Goal: Task Accomplishment & Management: Use online tool/utility

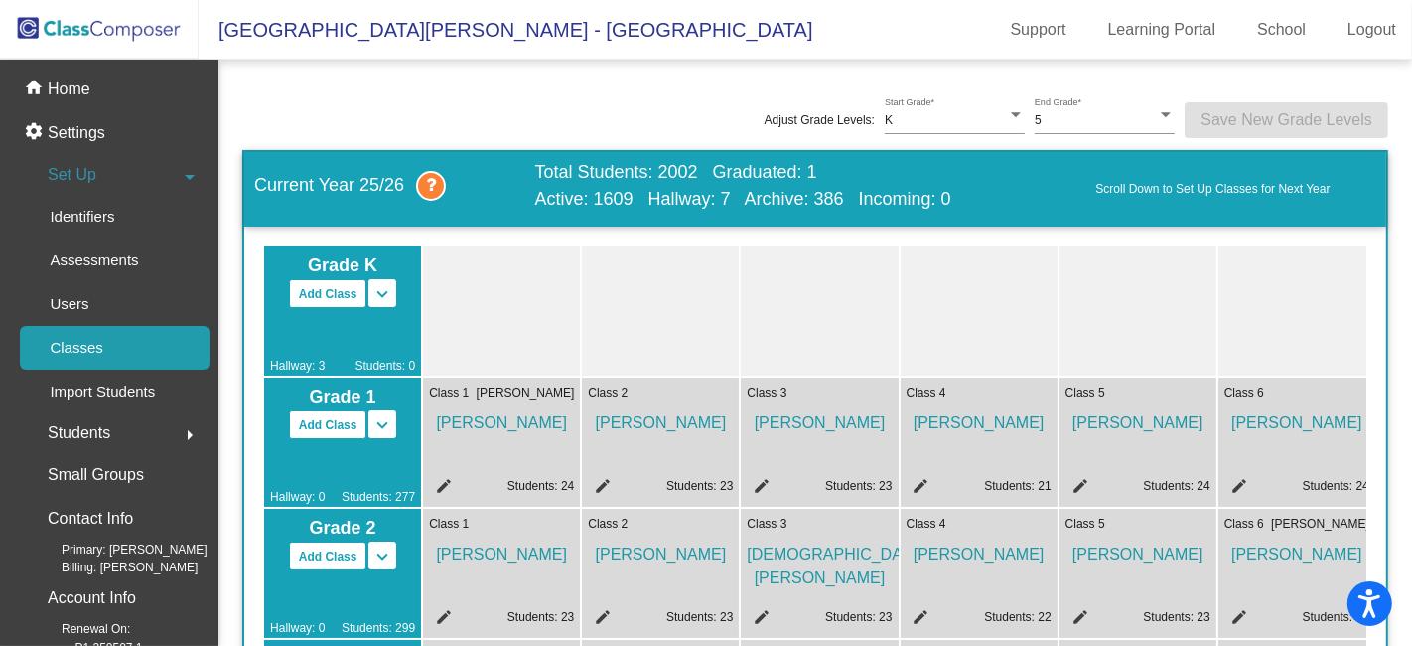
scroll to position [0, 2]
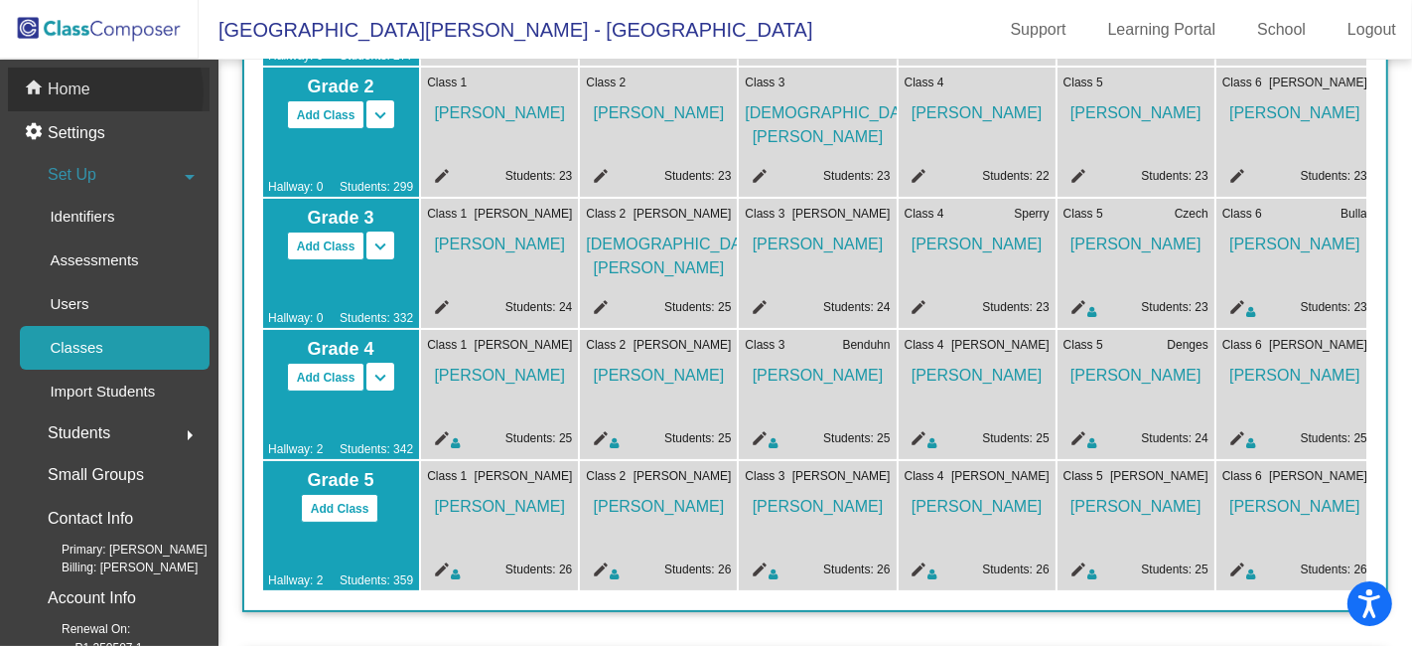
click at [97, 92] on div "home Home" at bounding box center [109, 90] width 202 height 44
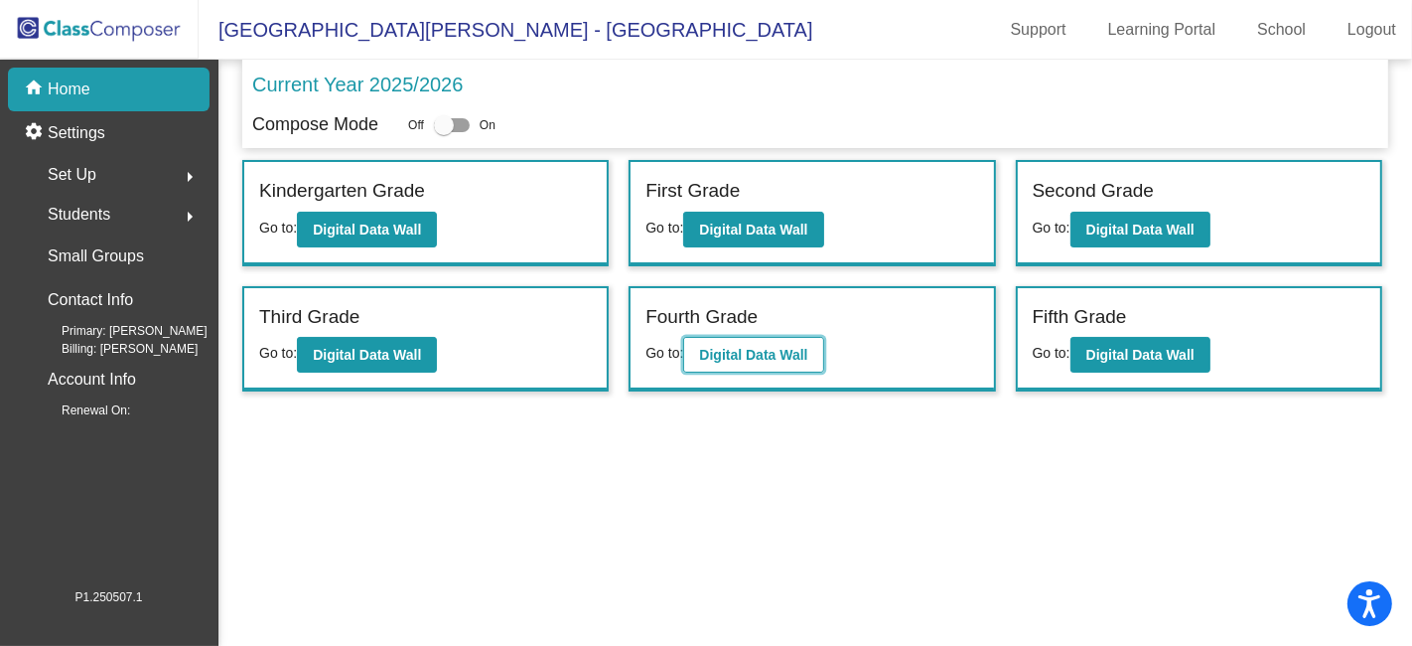
click at [801, 347] on b "Digital Data Wall" at bounding box center [753, 355] width 108 height 16
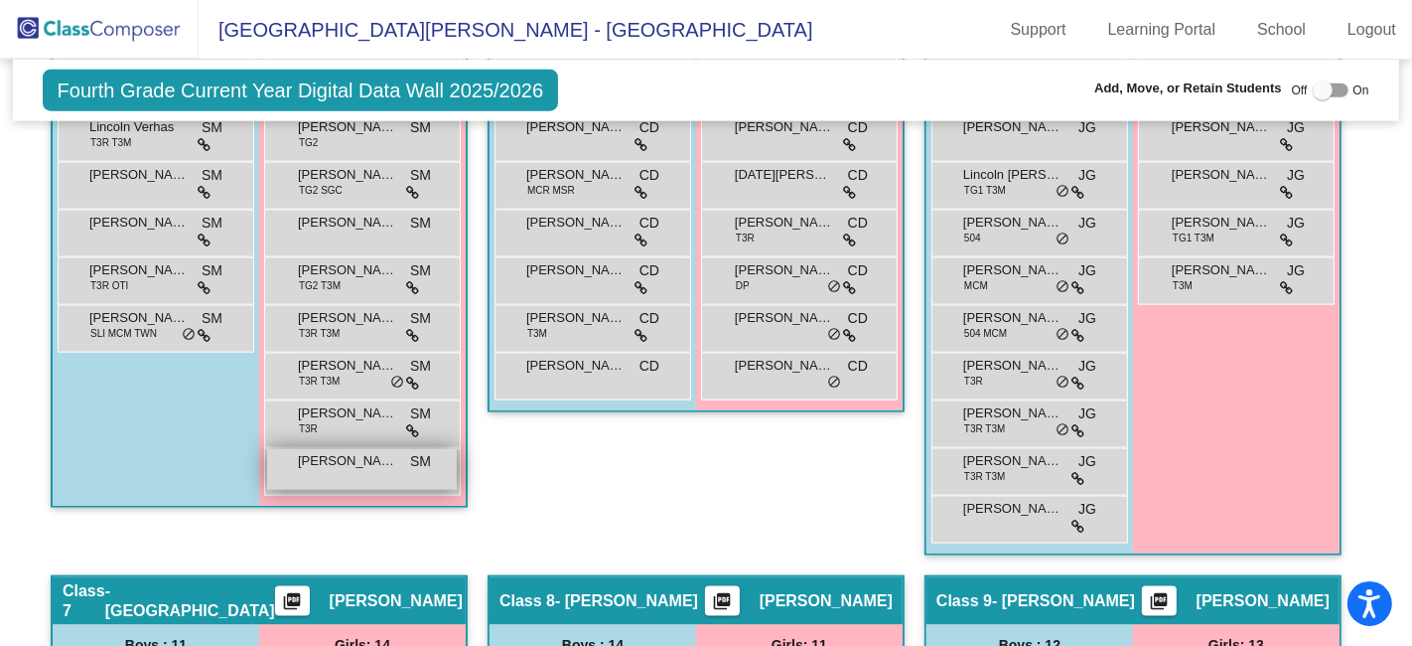
scroll to position [1875, 0]
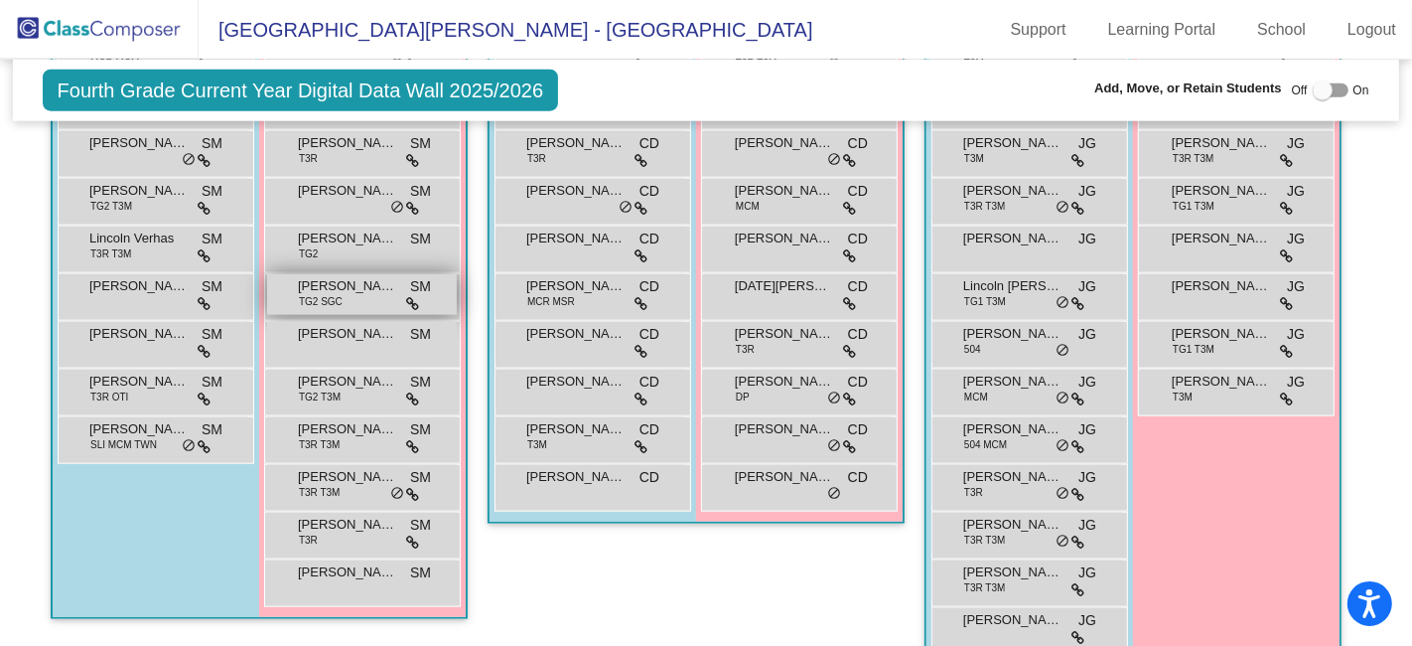
click at [355, 284] on div "[PERSON_NAME] TG2 SGC SM lock do_not_disturb_alt" at bounding box center [362, 294] width 190 height 41
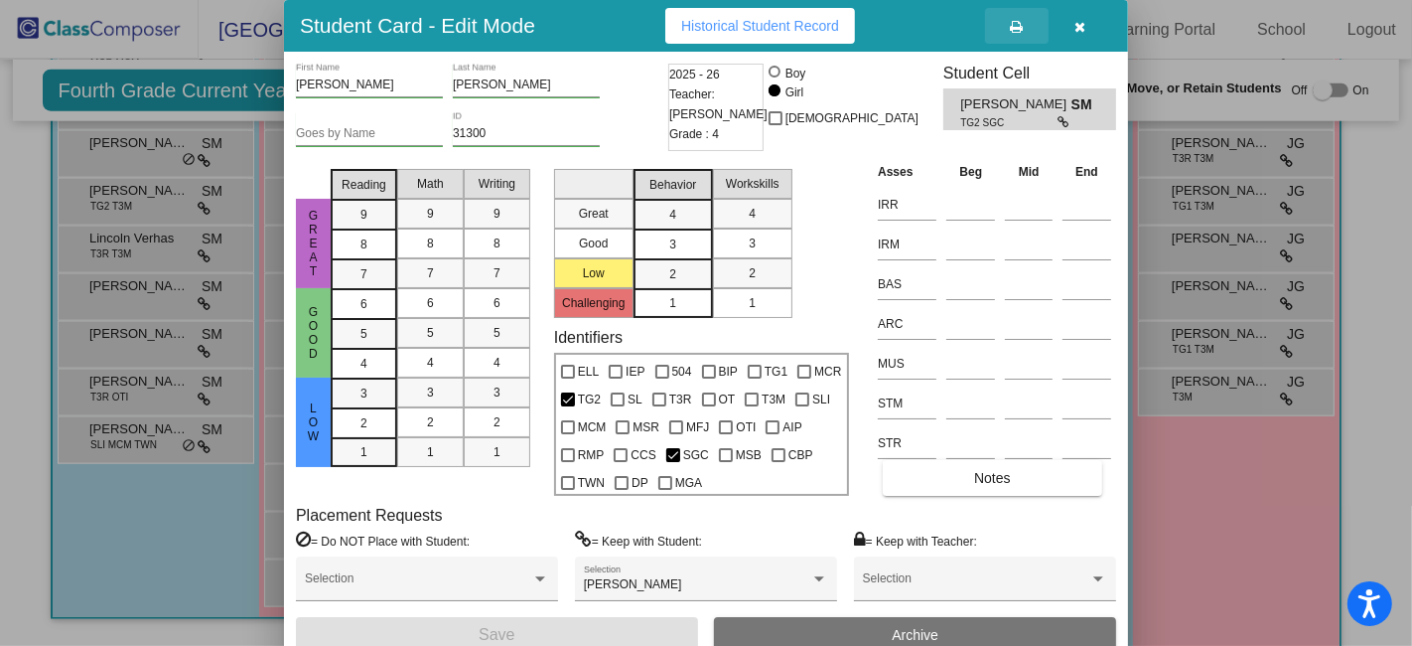
click at [1018, 26] on icon at bounding box center [1017, 27] width 13 height 14
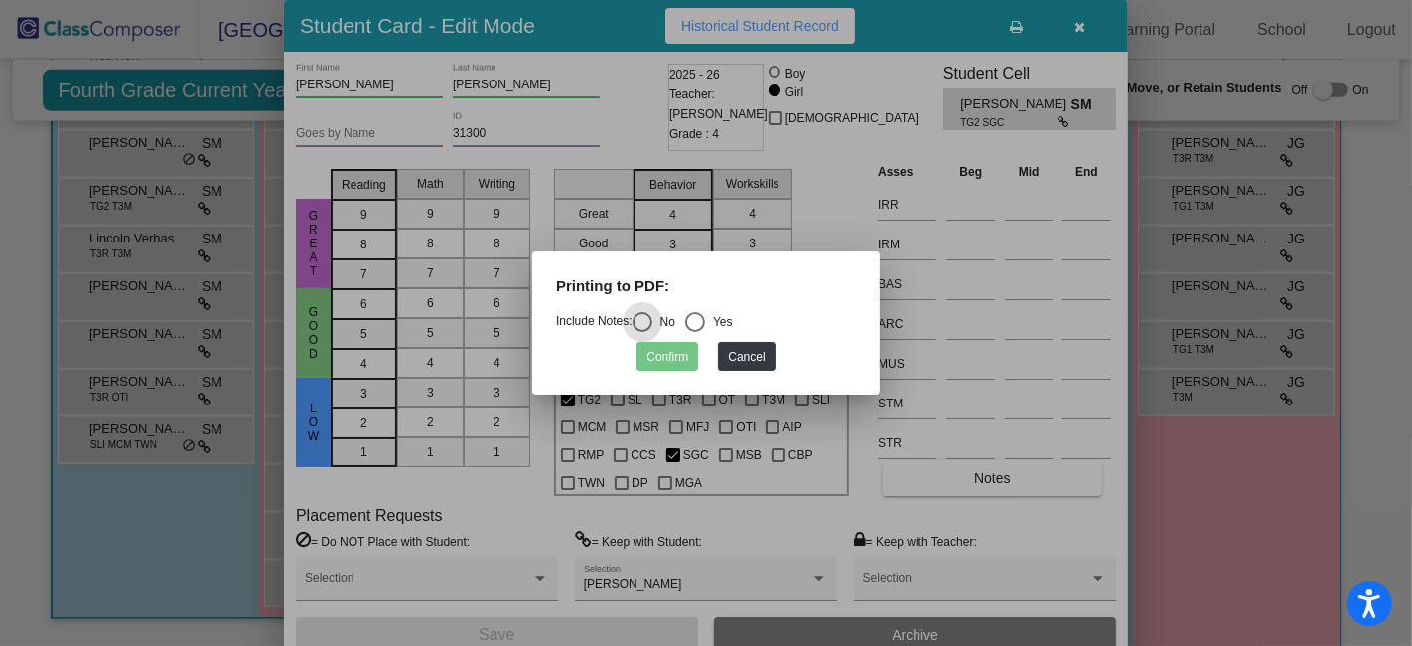
click at [703, 322] on div "Select an option" at bounding box center [695, 322] width 20 height 20
click at [695, 332] on input "Yes" at bounding box center [694, 332] width 1 height 1
radio input "true"
click at [672, 358] on button "Confirm" at bounding box center [668, 356] width 62 height 29
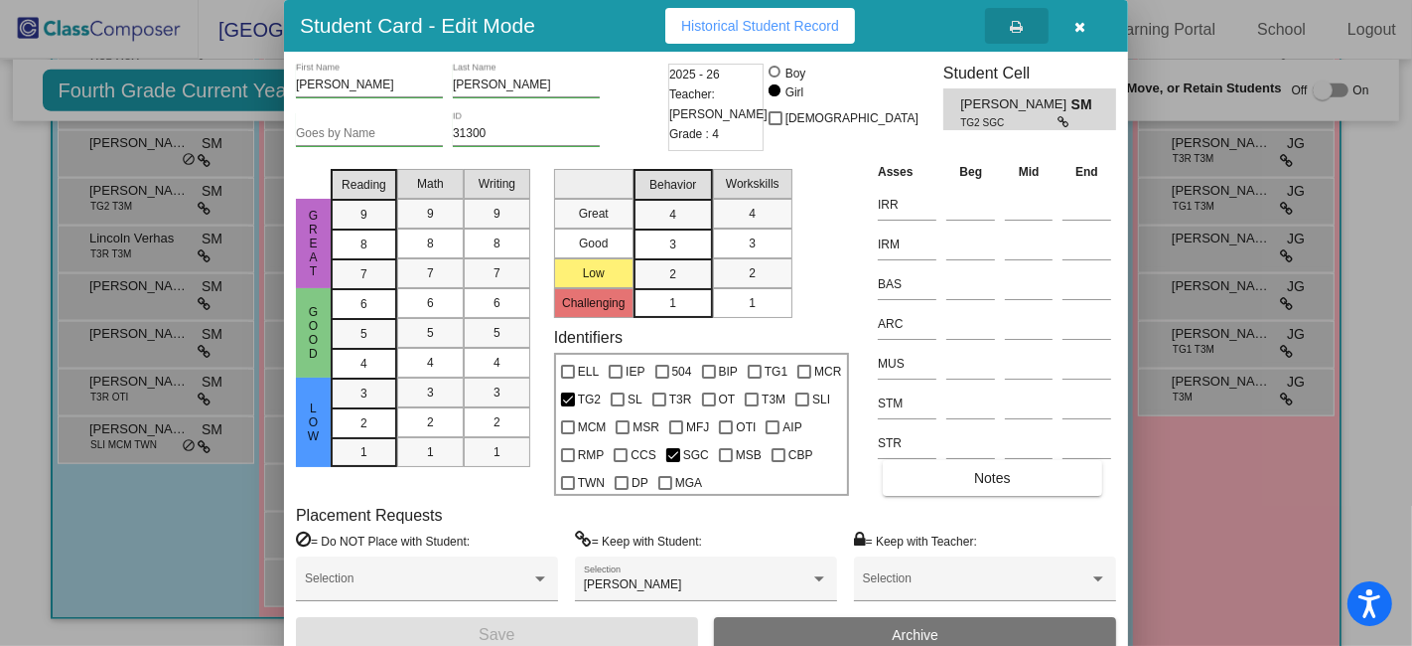
click at [1069, 30] on button "button" at bounding box center [1081, 26] width 64 height 36
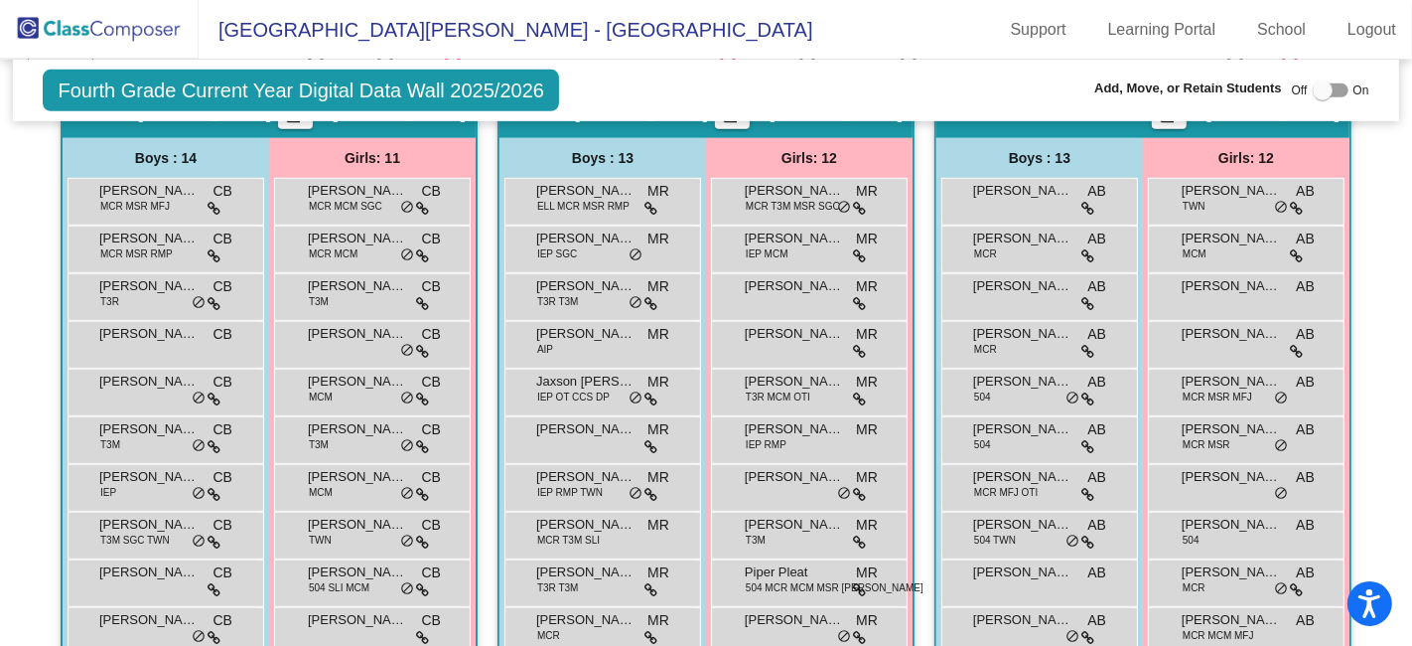
scroll to position [882, 0]
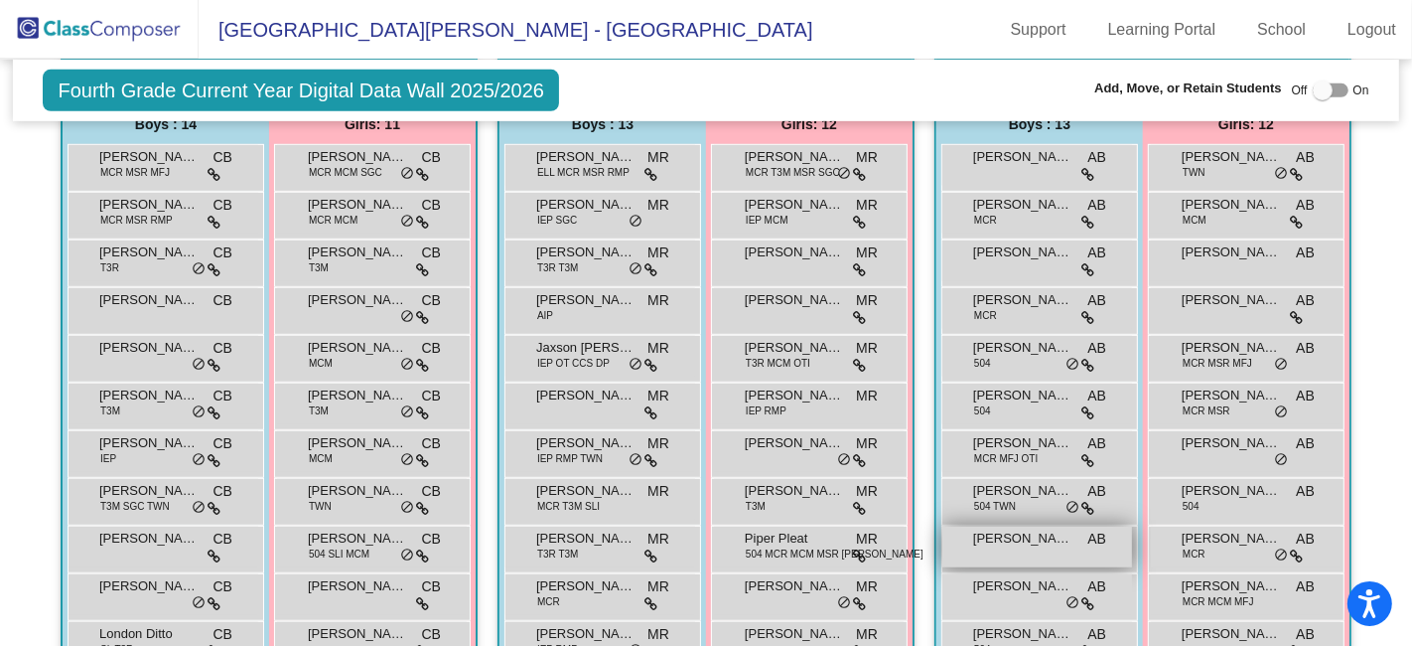
click at [1064, 528] on span "[PERSON_NAME]" at bounding box center [1022, 538] width 99 height 20
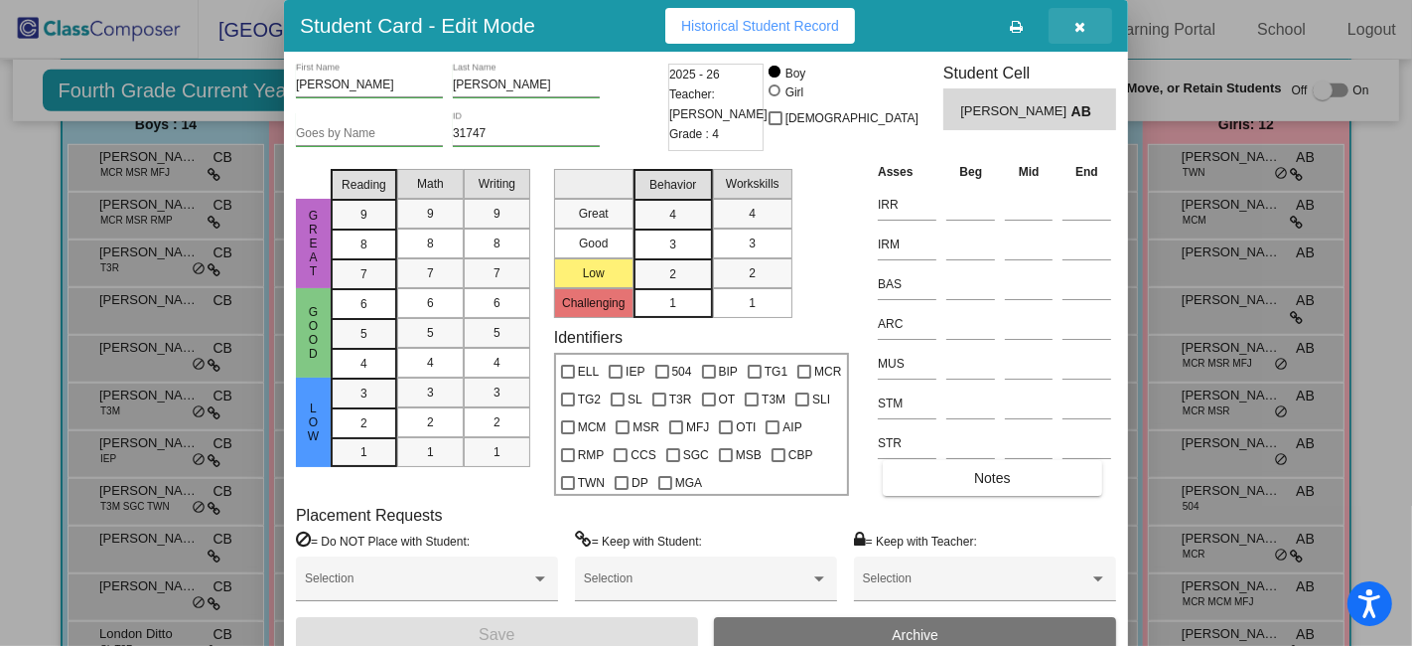
click at [1077, 24] on icon "button" at bounding box center [1081, 27] width 11 height 14
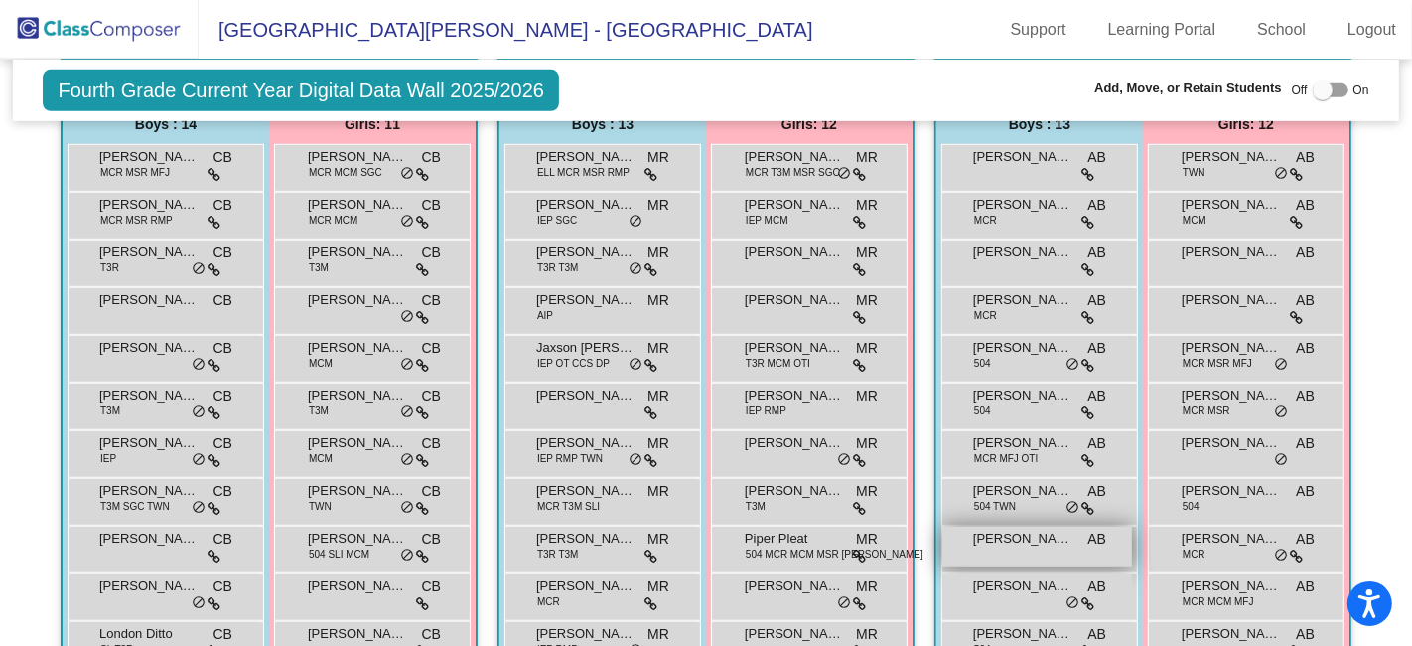
click at [1038, 538] on div "[PERSON_NAME] AB lock do_not_disturb_alt" at bounding box center [1038, 546] width 190 height 41
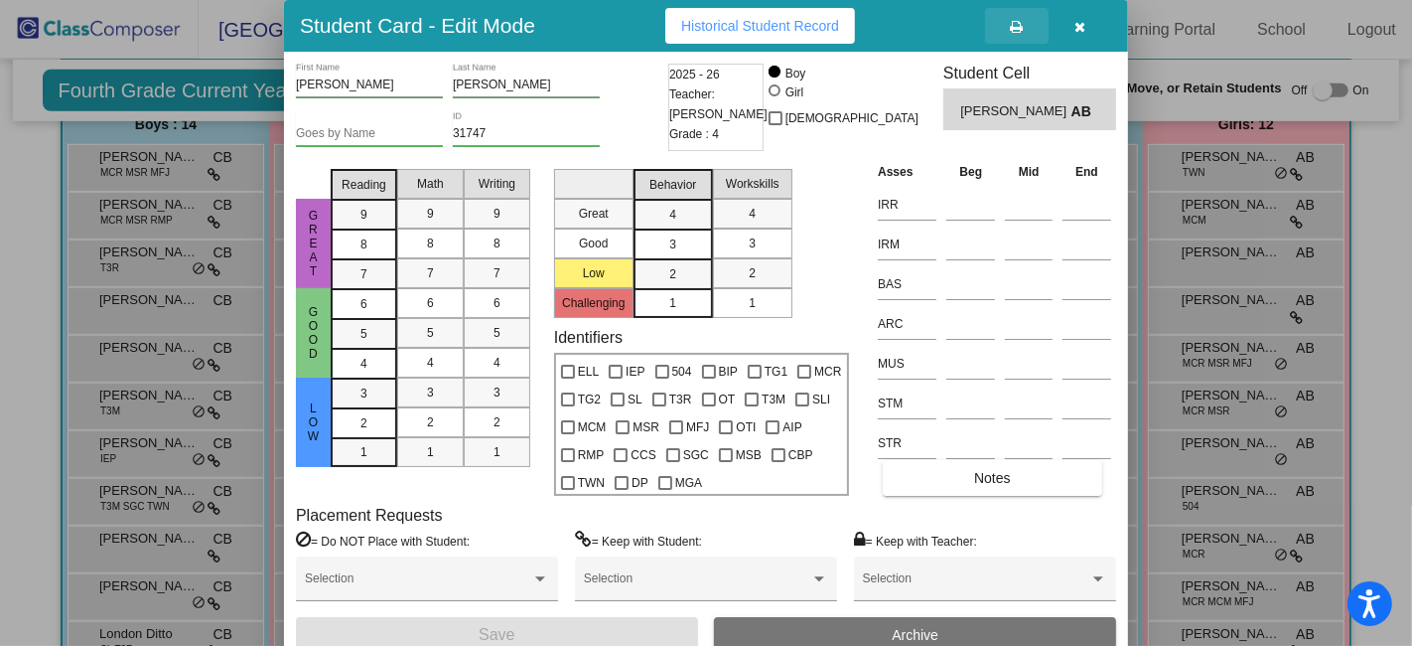
click at [1025, 28] on button at bounding box center [1017, 26] width 64 height 36
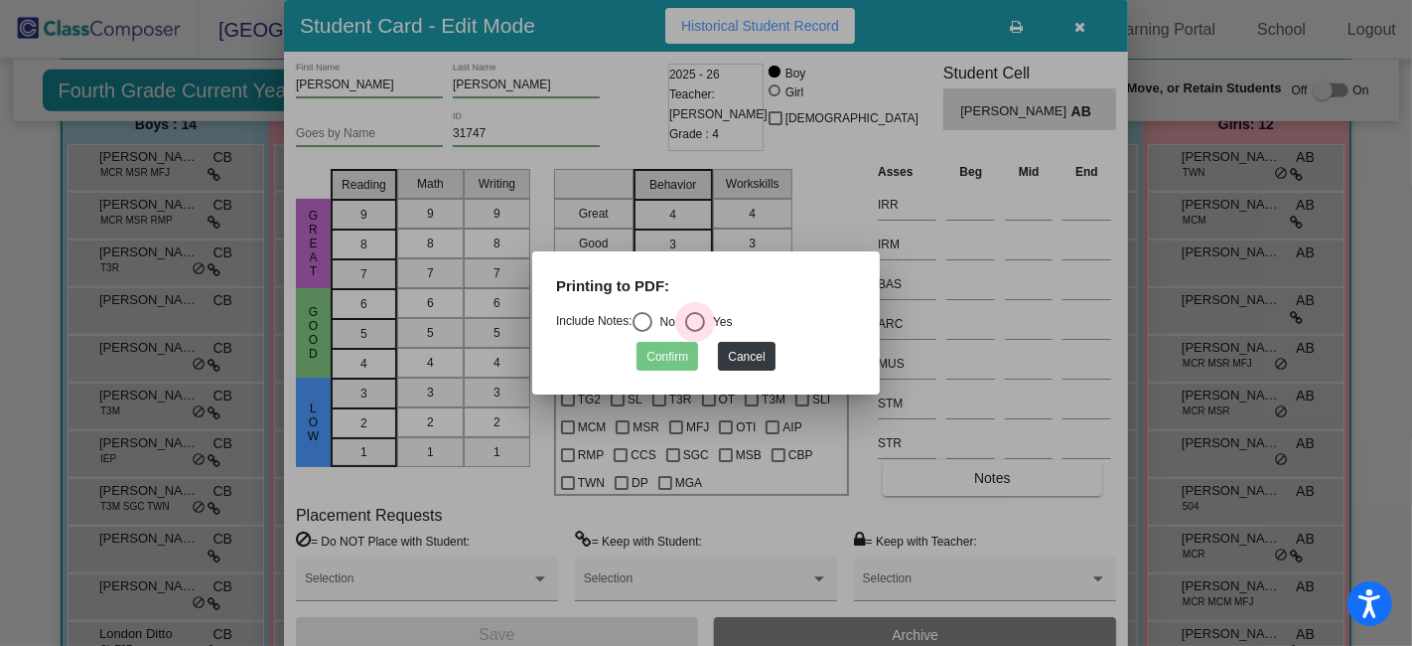
click at [698, 322] on div "Select an option" at bounding box center [695, 322] width 20 height 20
click at [695, 332] on input "Yes" at bounding box center [694, 332] width 1 height 1
radio input "true"
click at [670, 359] on button "Confirm" at bounding box center [668, 356] width 62 height 29
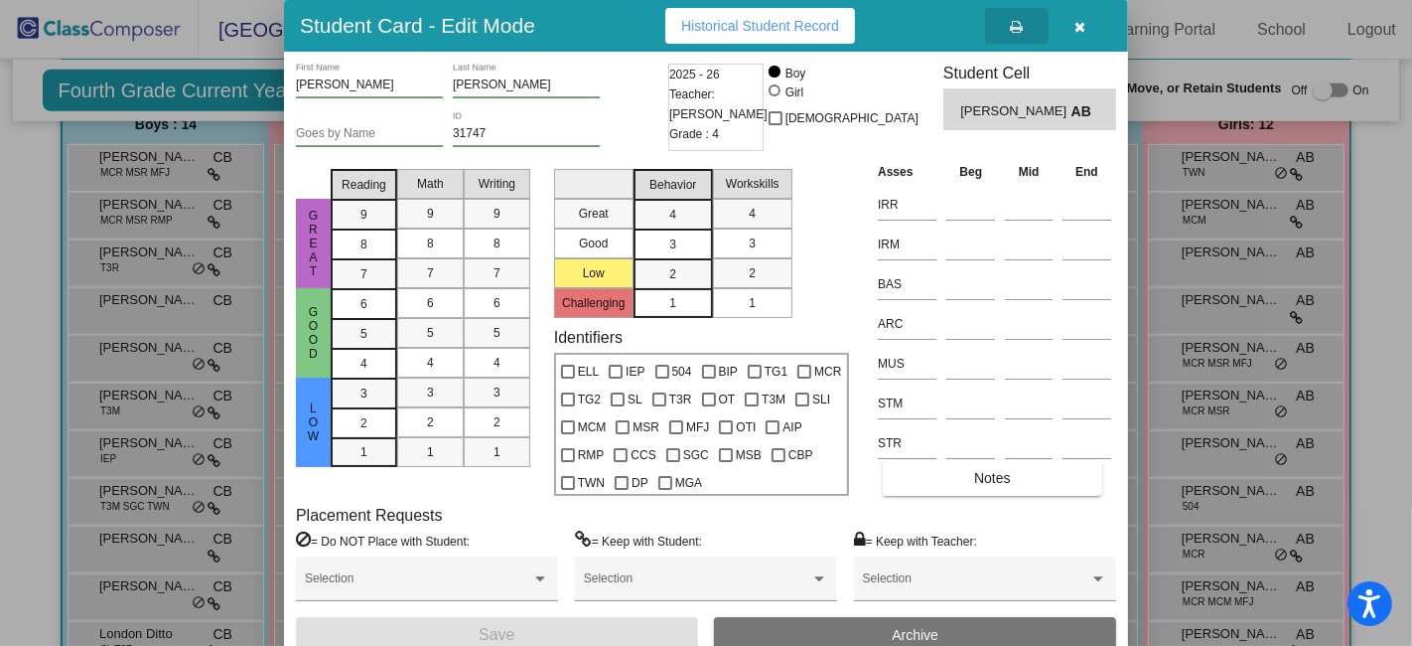
click at [1079, 27] on icon "button" at bounding box center [1081, 27] width 11 height 14
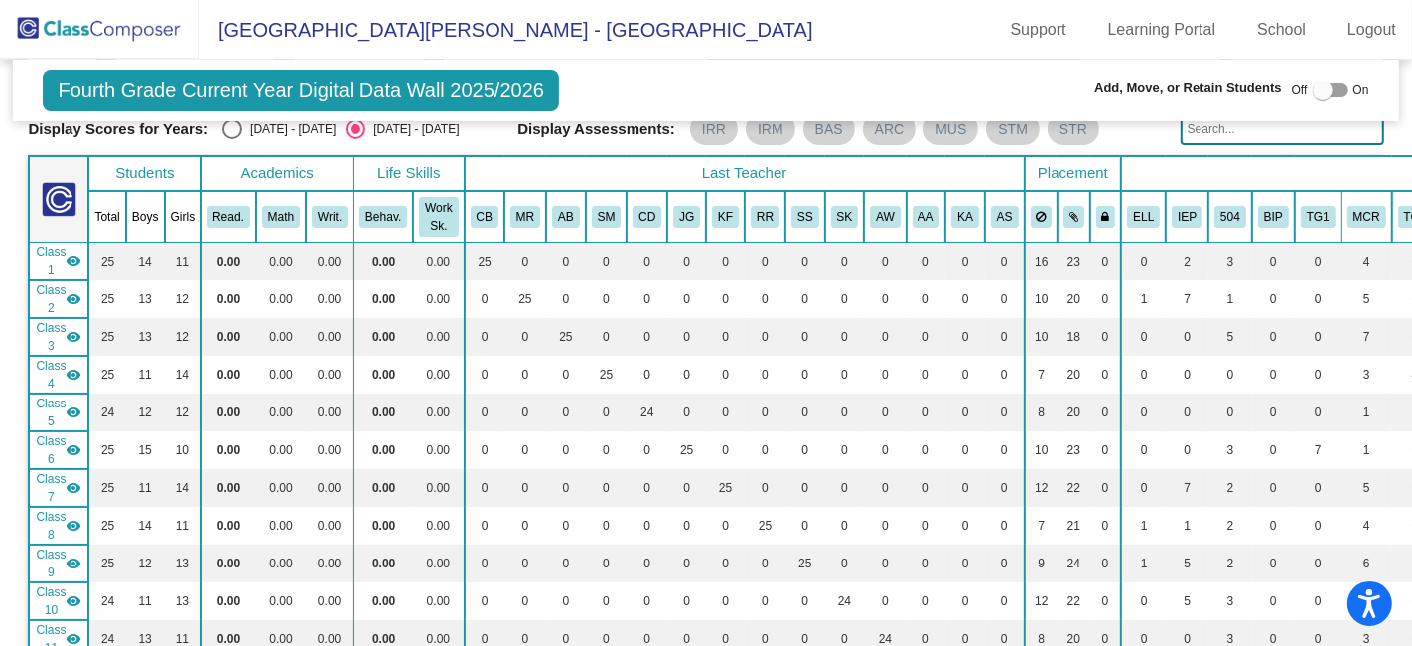
scroll to position [0, 0]
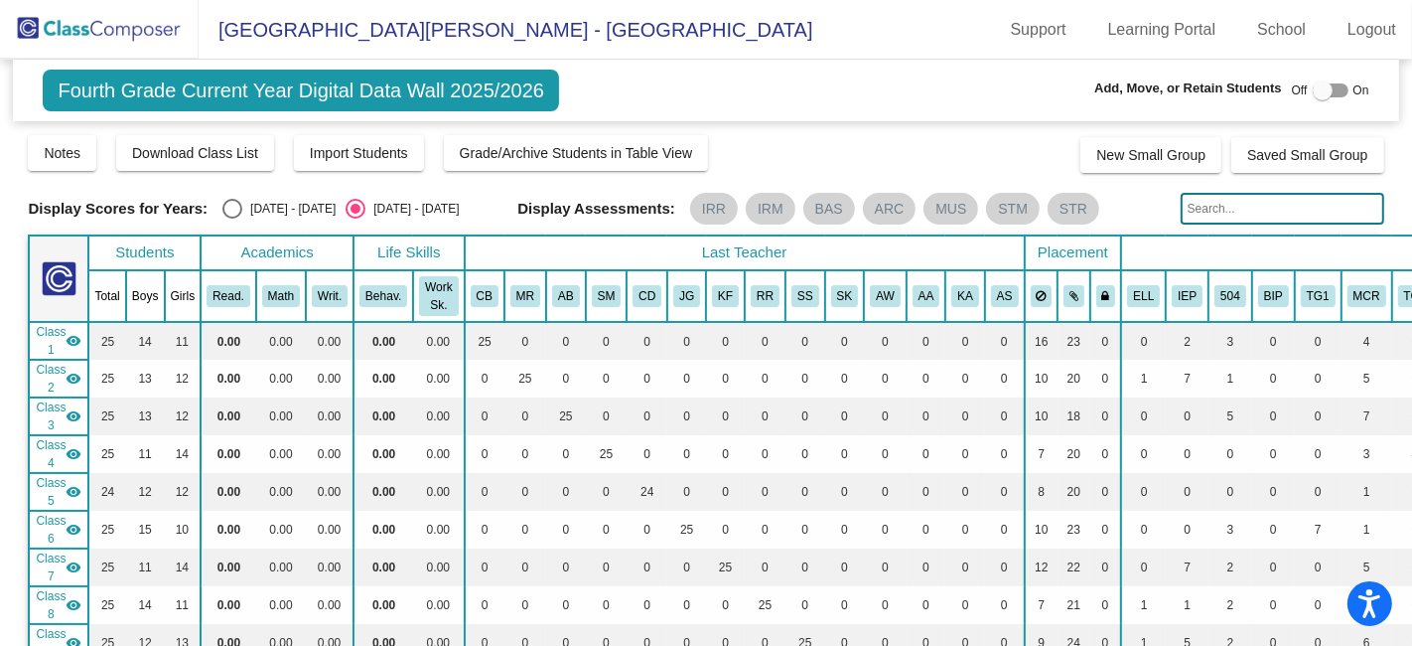
click at [150, 26] on img at bounding box center [99, 29] width 199 height 59
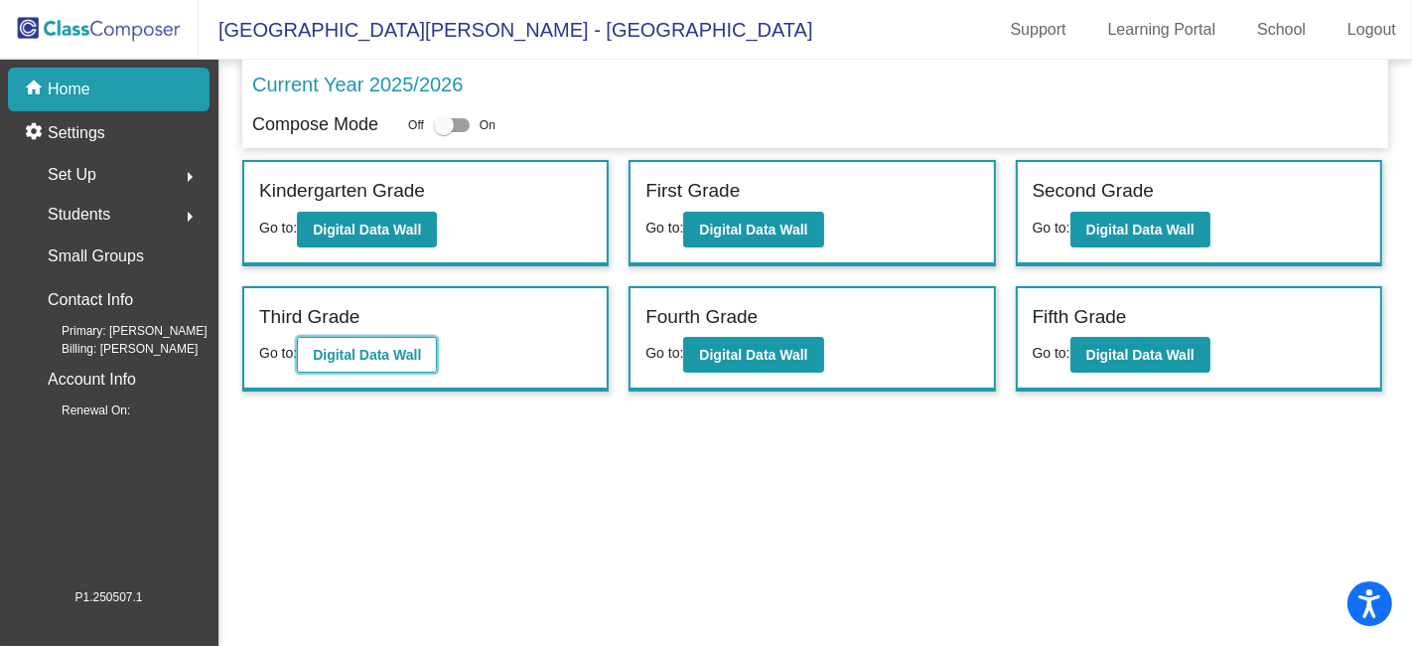
click at [405, 353] on b "Digital Data Wall" at bounding box center [367, 355] width 108 height 16
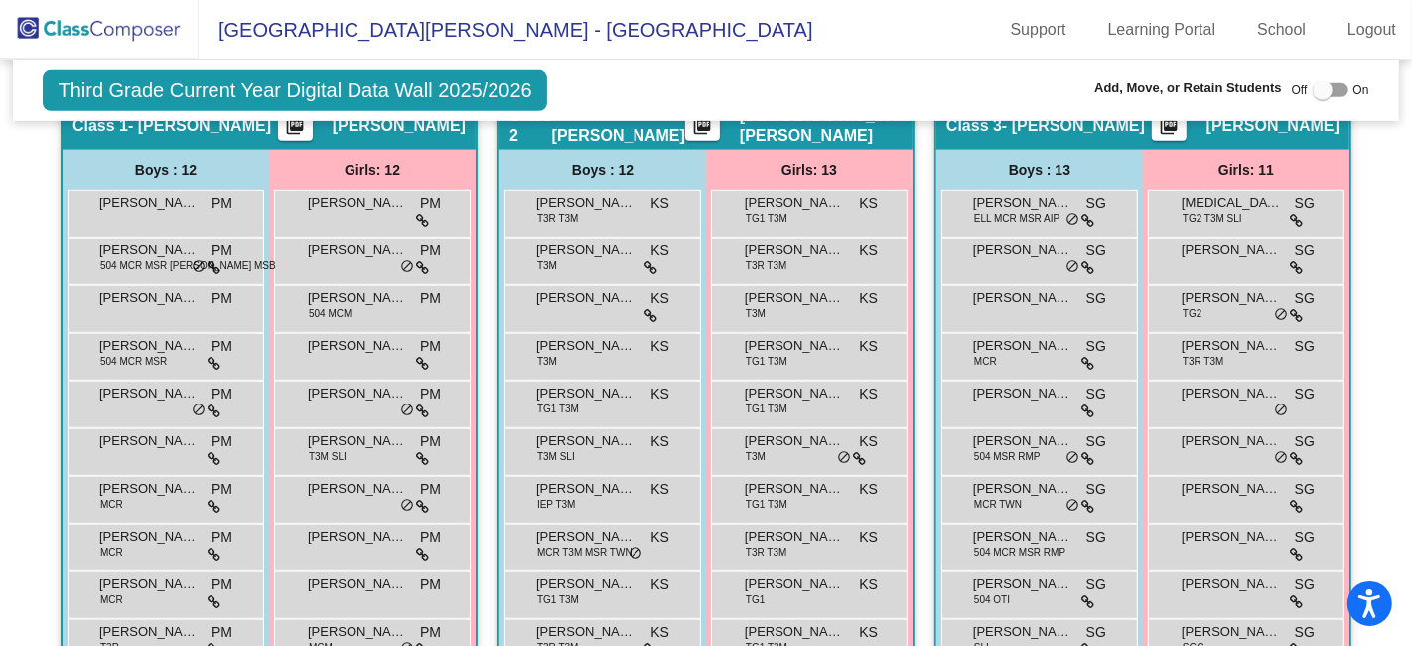
scroll to position [993, 0]
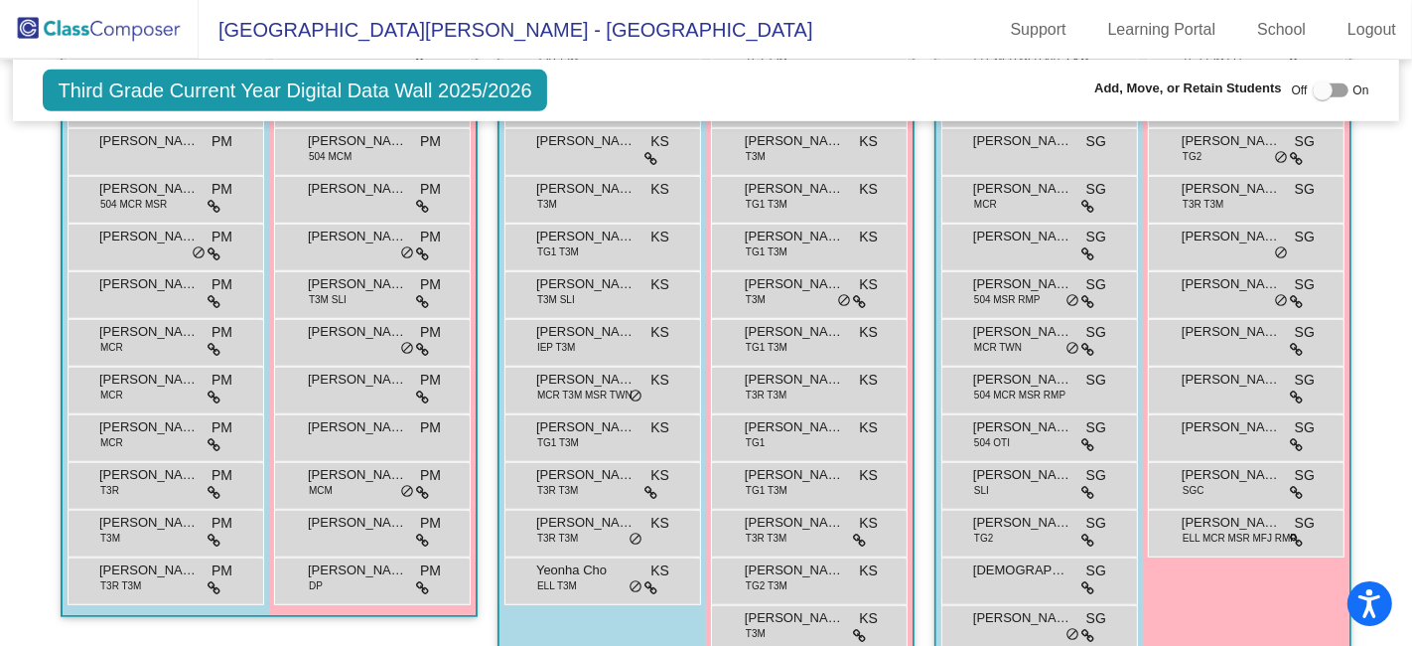
click at [109, 22] on img at bounding box center [99, 29] width 199 height 59
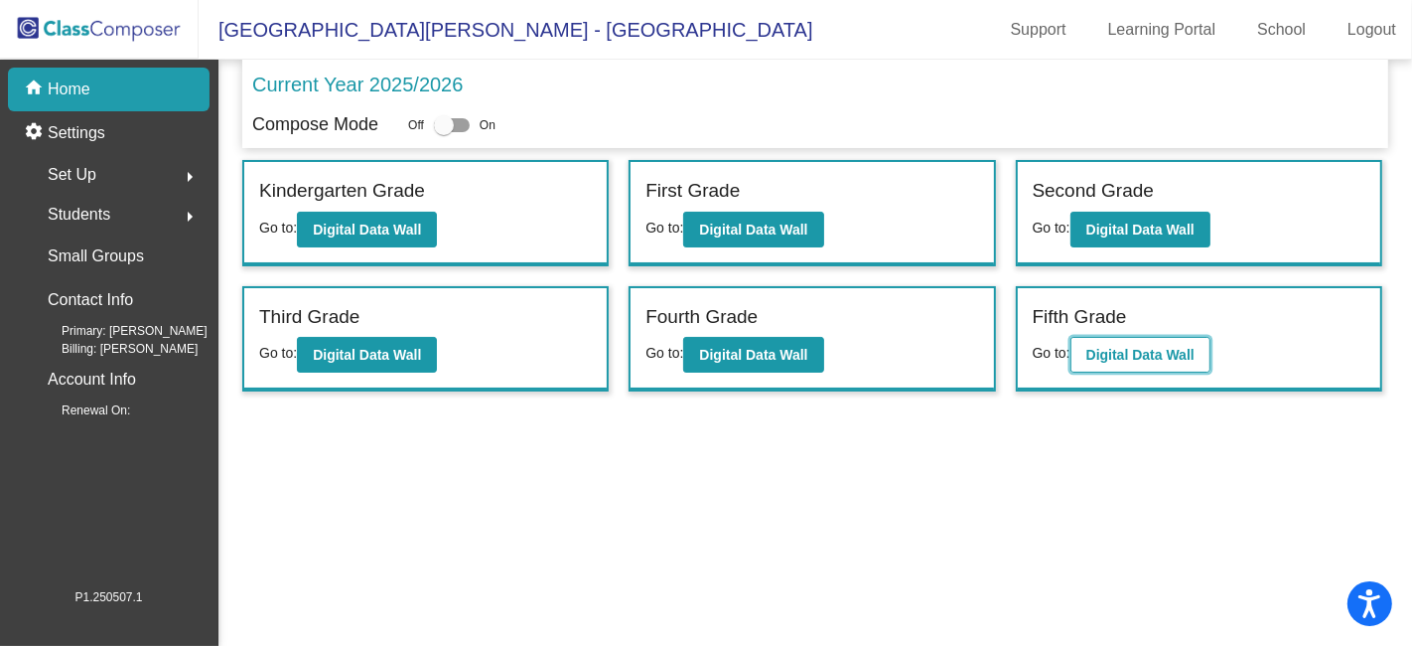
click at [1142, 363] on button "Digital Data Wall" at bounding box center [1141, 355] width 140 height 36
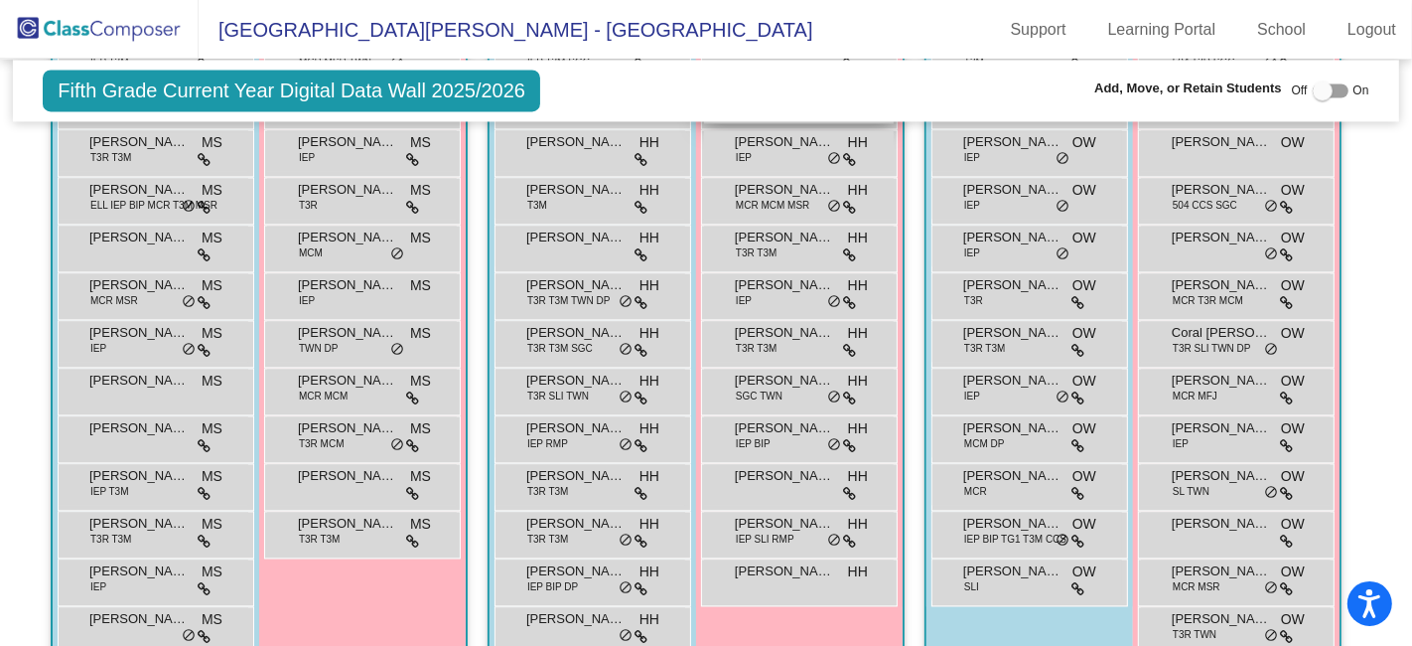
scroll to position [3296, 0]
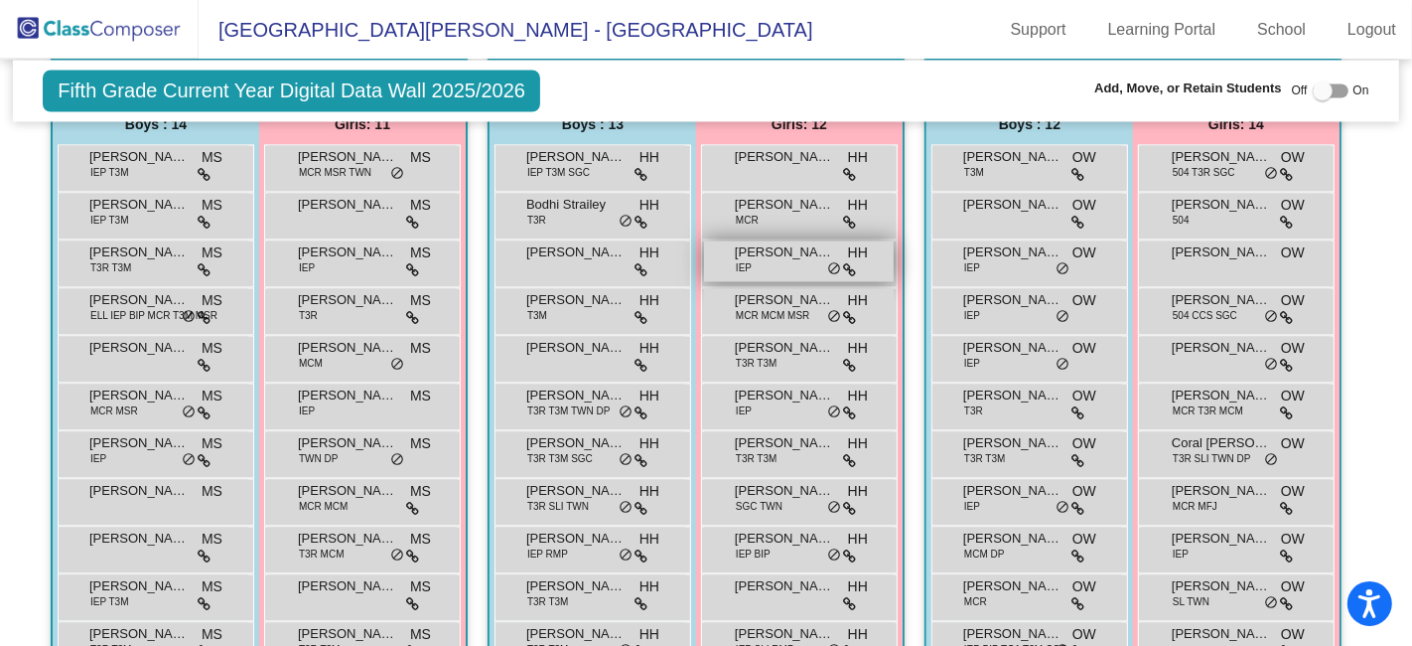
click at [779, 252] on div "[PERSON_NAME] IEP HH lock do_not_disturb_alt" at bounding box center [799, 260] width 190 height 41
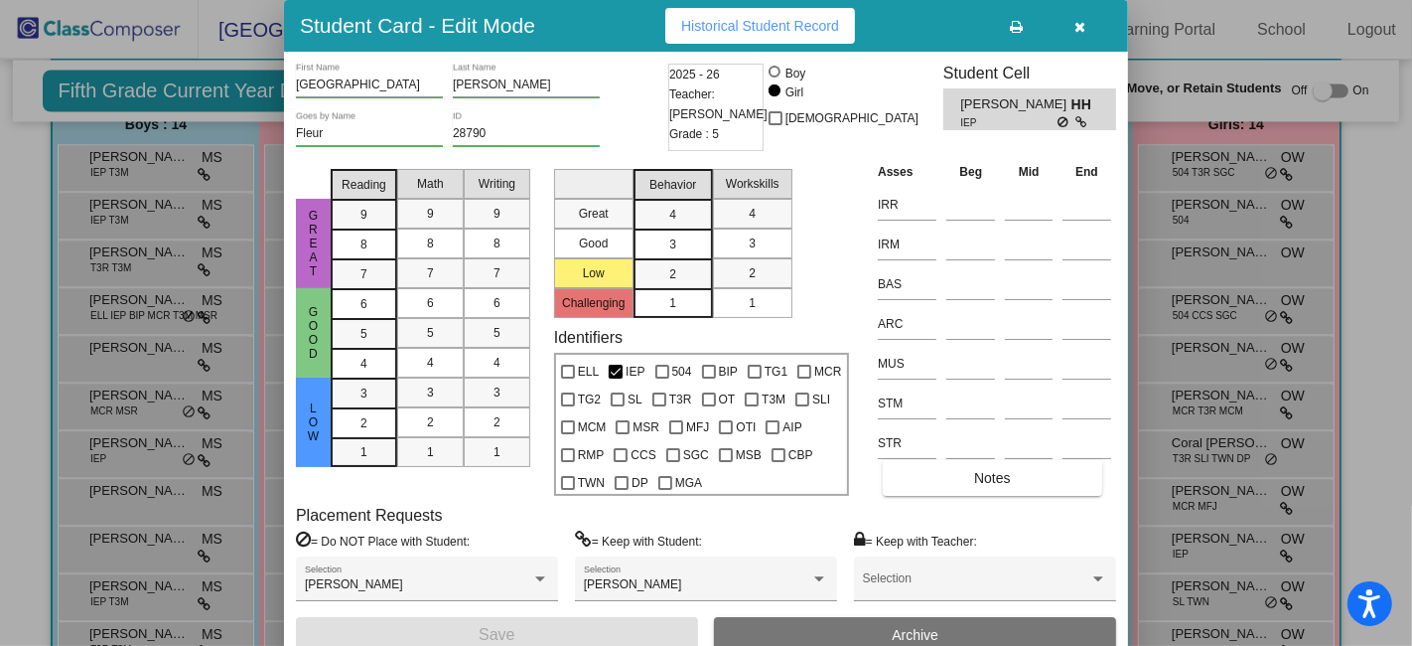
click at [1087, 19] on button "button" at bounding box center [1081, 26] width 64 height 36
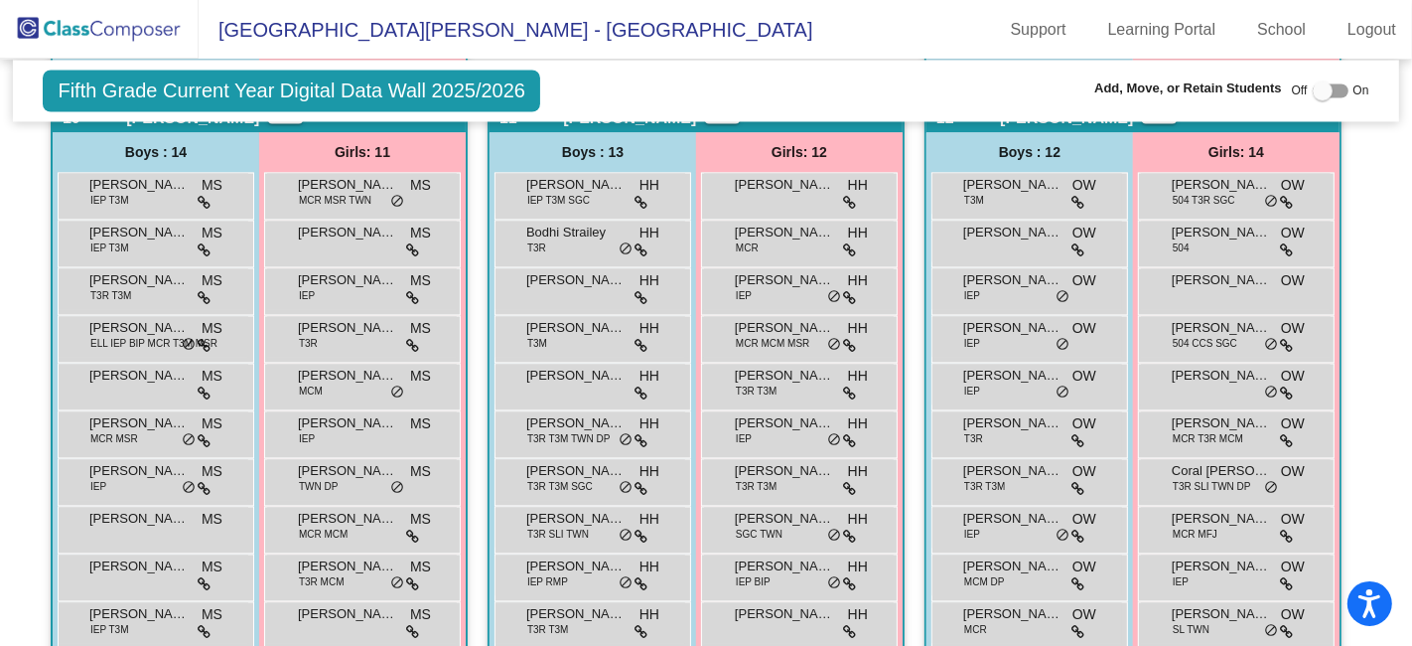
scroll to position [3141, 0]
